Goal: Find specific page/section: Find specific page/section

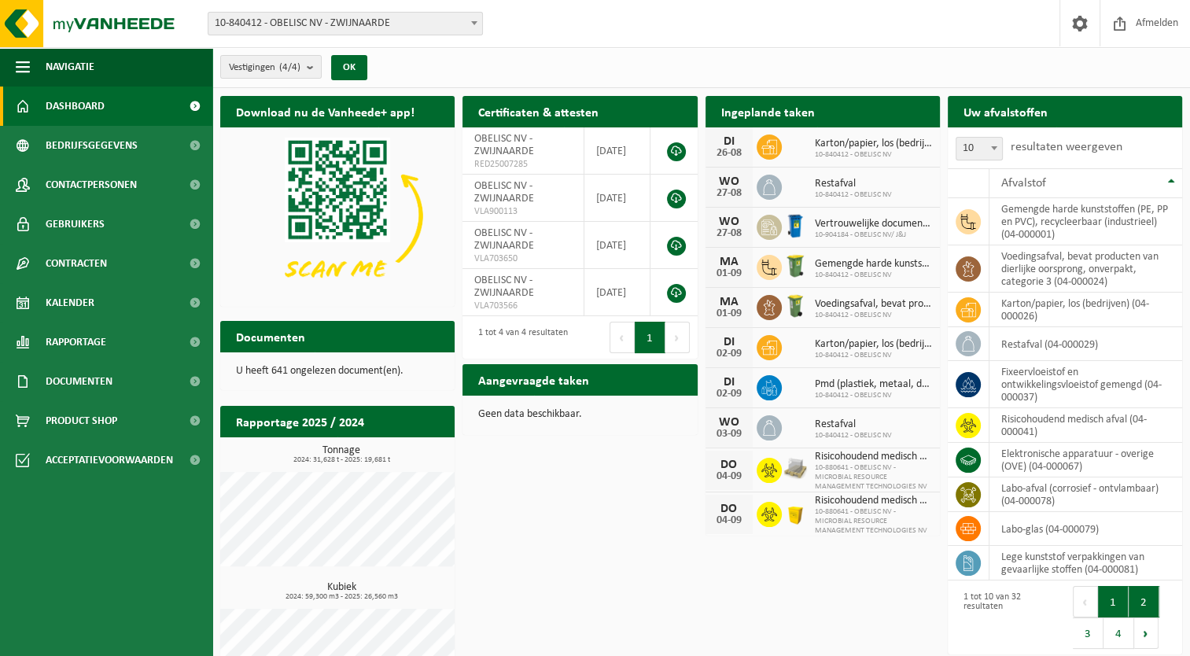
click at [1135, 605] on button "2" at bounding box center [1144, 601] width 31 height 31
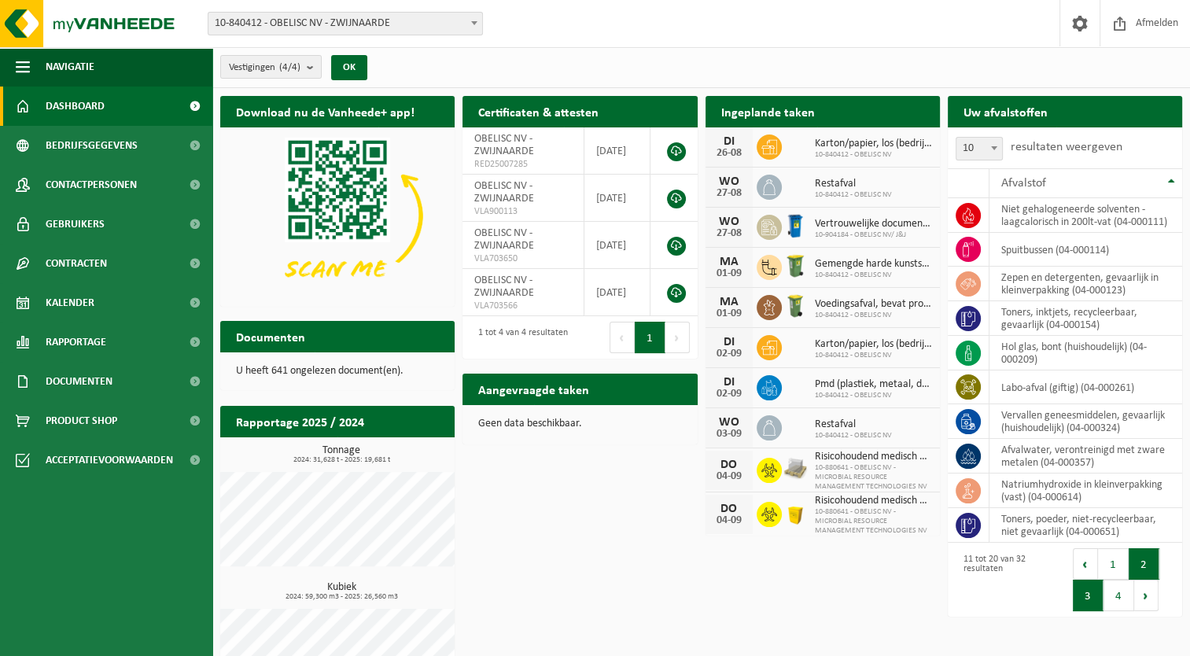
click at [1089, 602] on button "3" at bounding box center [1088, 595] width 31 height 31
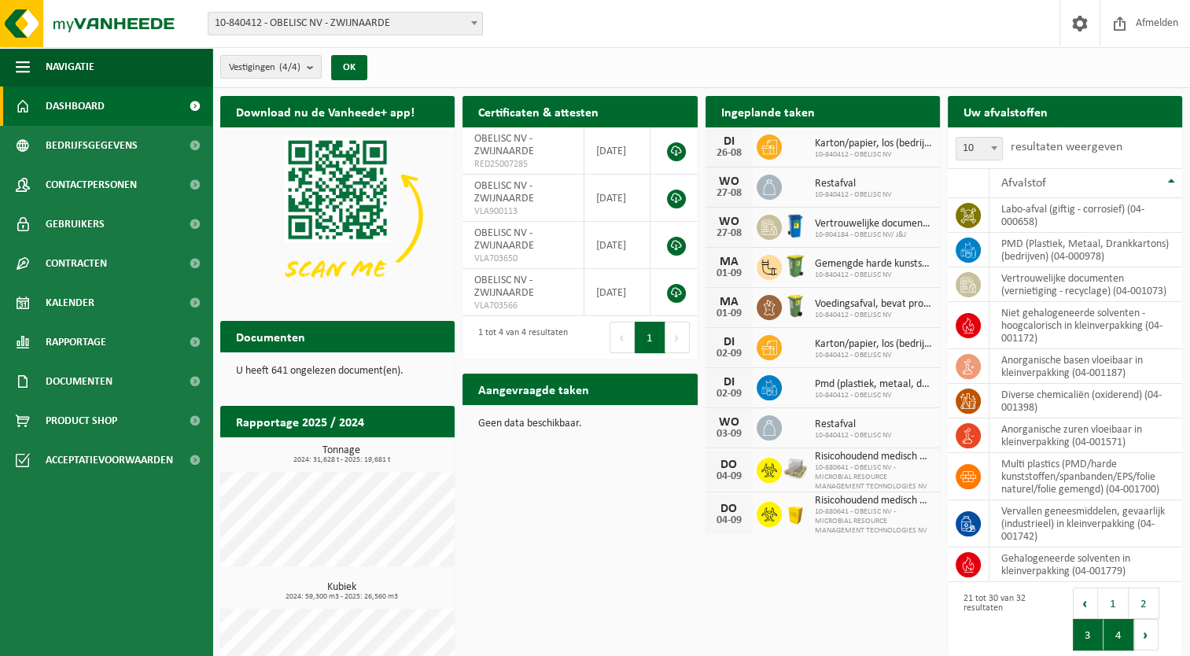
click at [1126, 636] on button "4" at bounding box center [1119, 634] width 31 height 31
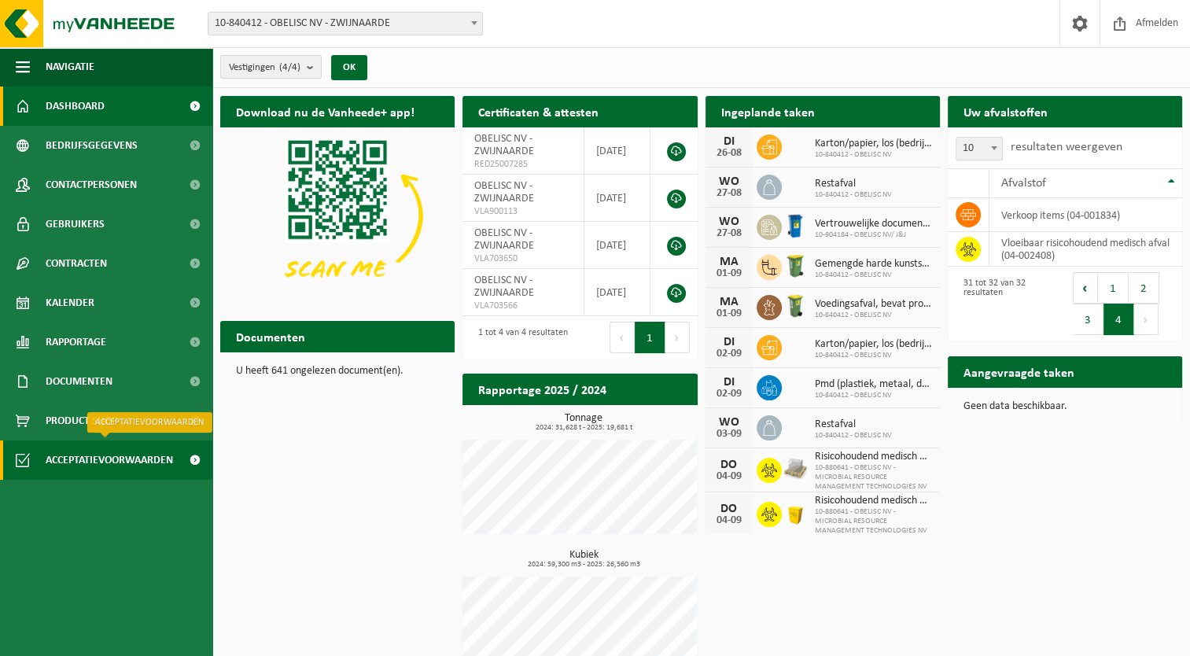
click at [108, 455] on span "Acceptatievoorwaarden" at bounding box center [109, 459] width 127 height 39
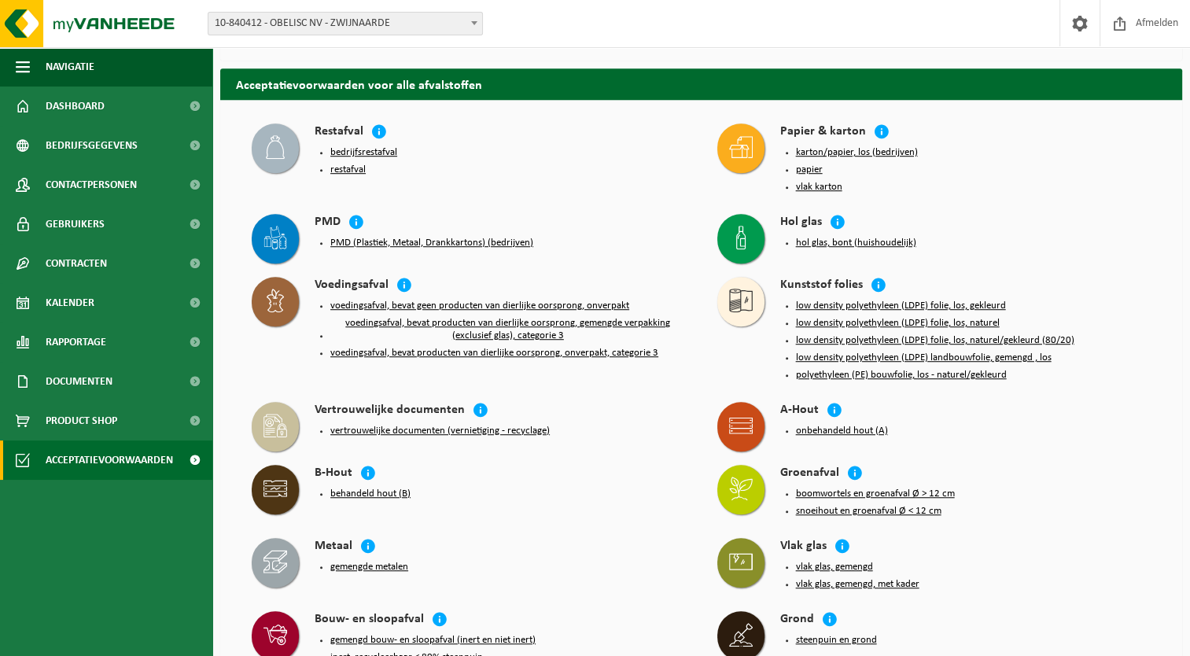
scroll to position [975, 0]
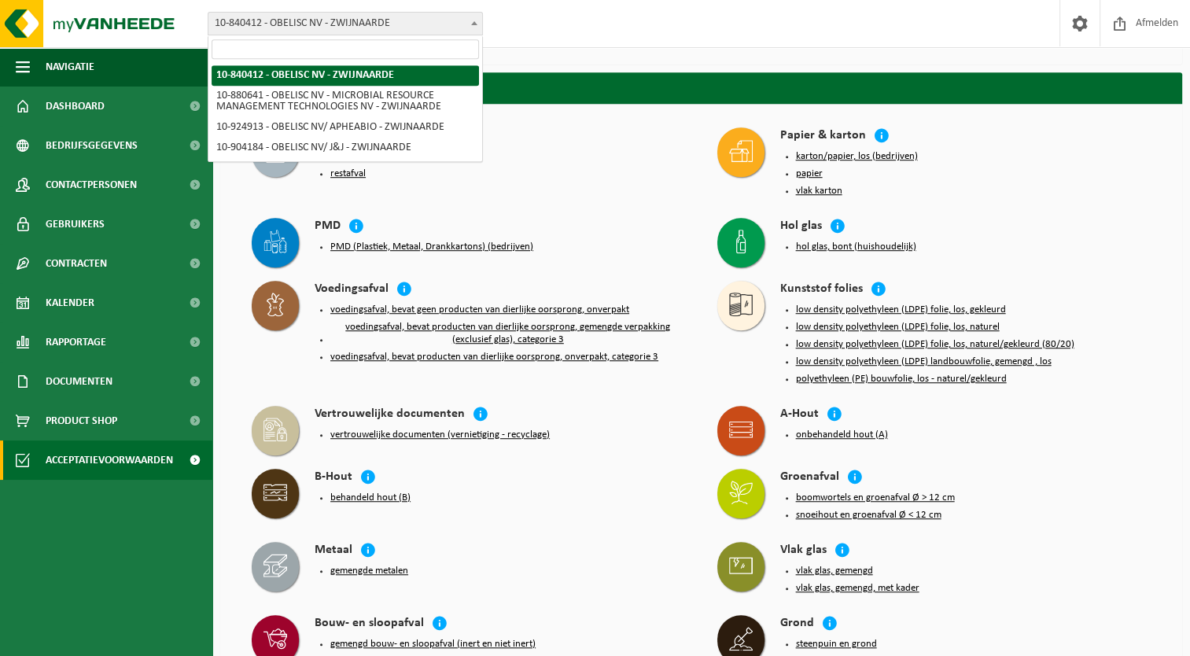
click at [459, 17] on span "10-840412 - OBELISC NV - ZWIJNAARDE" at bounding box center [345, 24] width 274 height 22
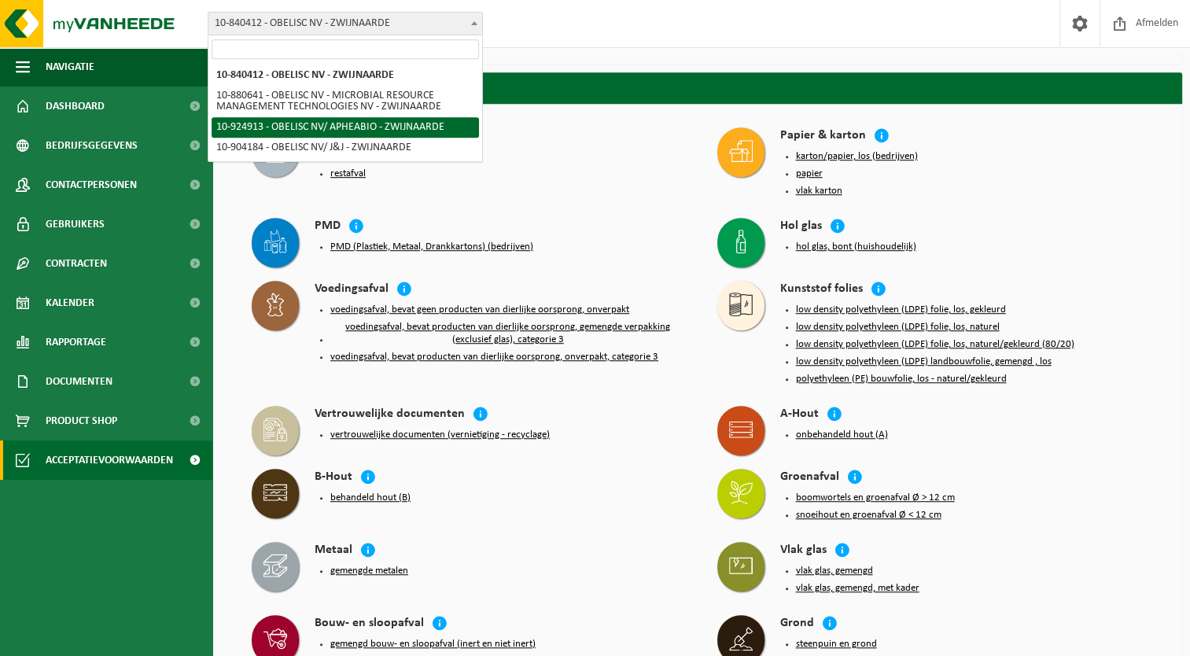
select select "131624"
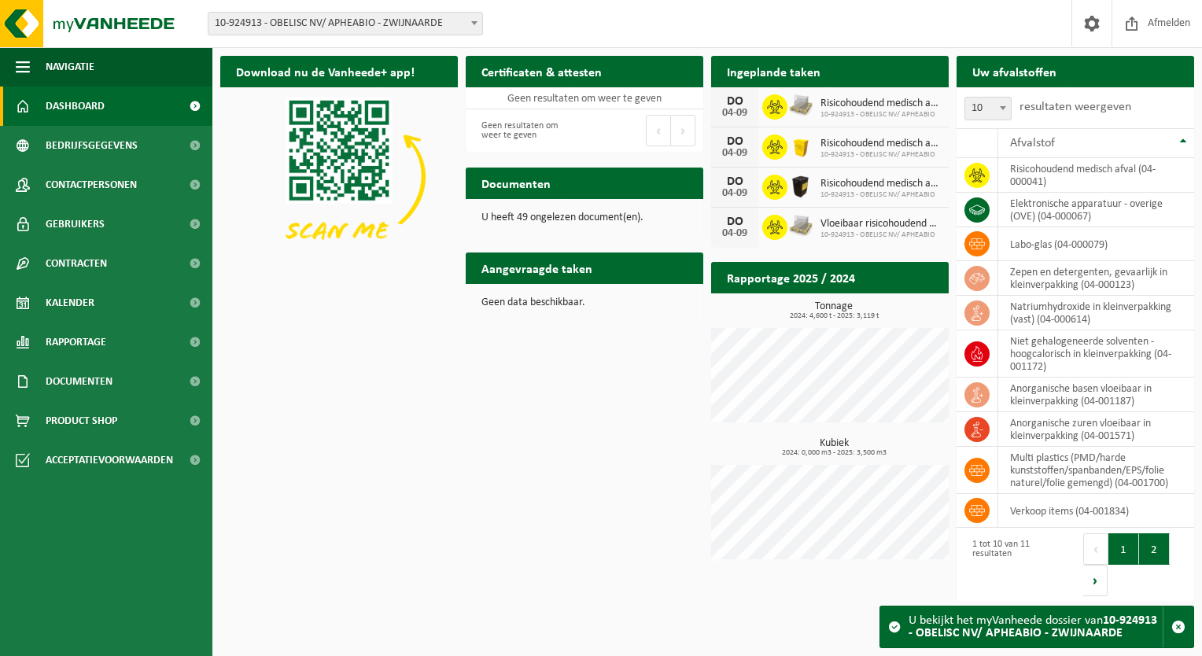
click at [1140, 550] on button "2" at bounding box center [1154, 548] width 31 height 31
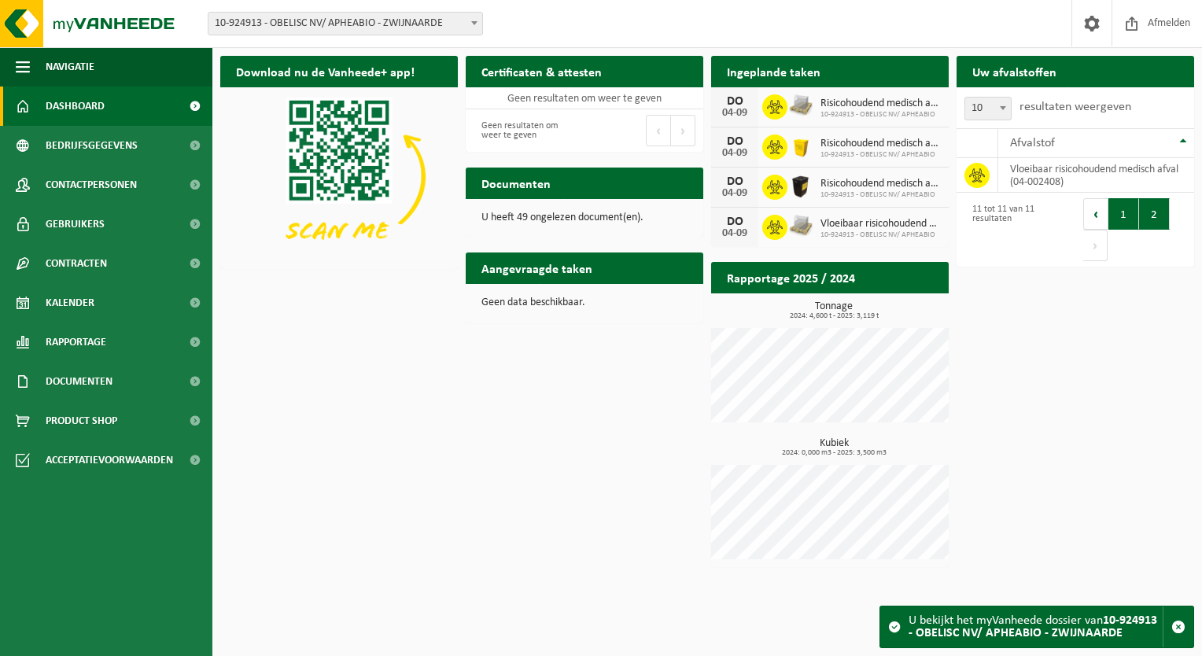
click at [1122, 219] on button "1" at bounding box center [1123, 213] width 31 height 31
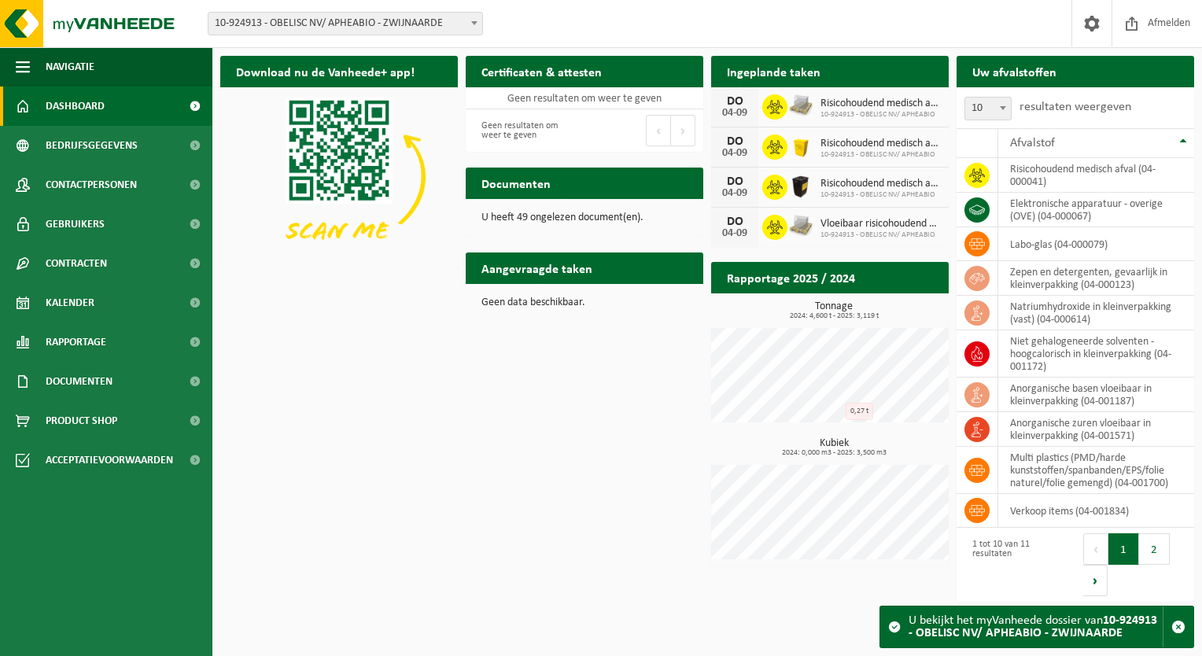
click at [277, 370] on div "Download nu de Vanheede+ app! Verberg Certificaten & attesten Bekijk uw certifi…" at bounding box center [707, 328] width 982 height 560
click at [1051, 104] on label "resultaten weergeven" at bounding box center [1075, 107] width 112 height 13
click at [1015, 96] on select "10 25 50 100" at bounding box center [991, 95] width 47 height 1
click at [1151, 546] on button "2" at bounding box center [1154, 548] width 31 height 31
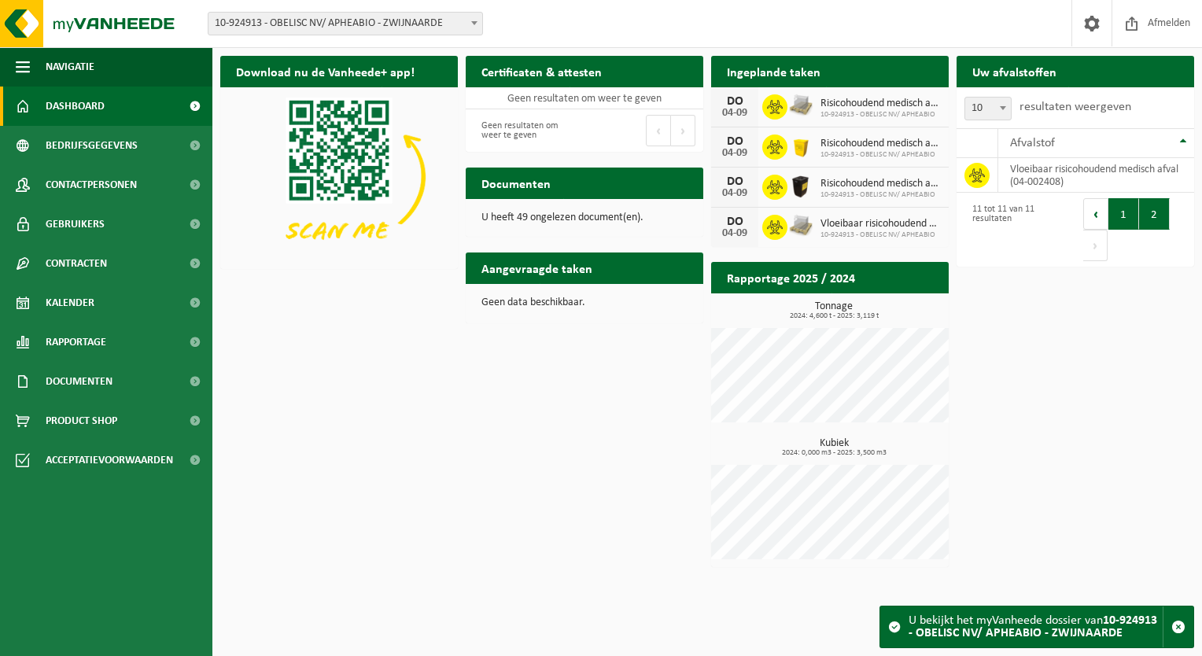
click at [1120, 209] on button "1" at bounding box center [1123, 213] width 31 height 31
